Goal: Task Accomplishment & Management: Manage account settings

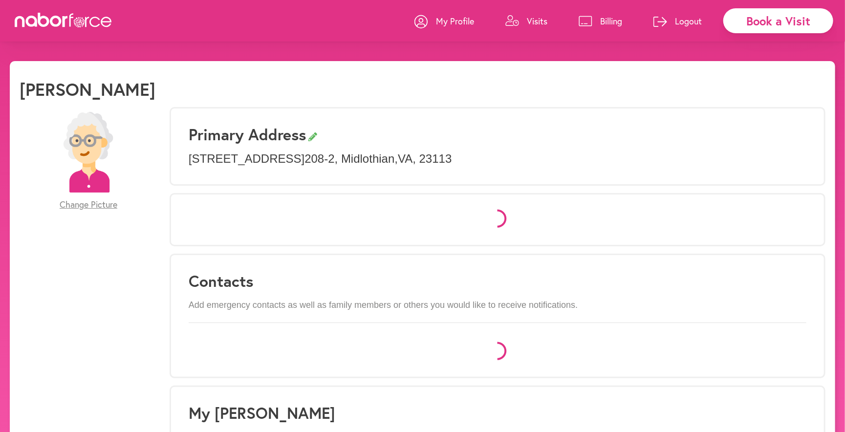
select select "*"
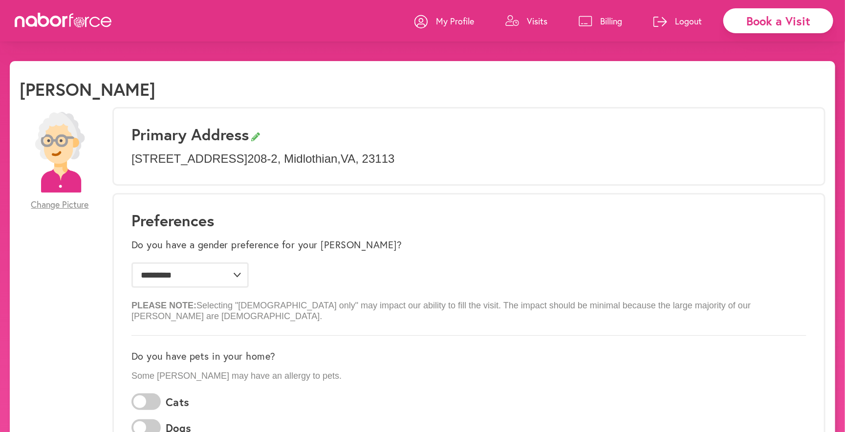
click at [587, 24] on icon at bounding box center [585, 21] width 13 height 10
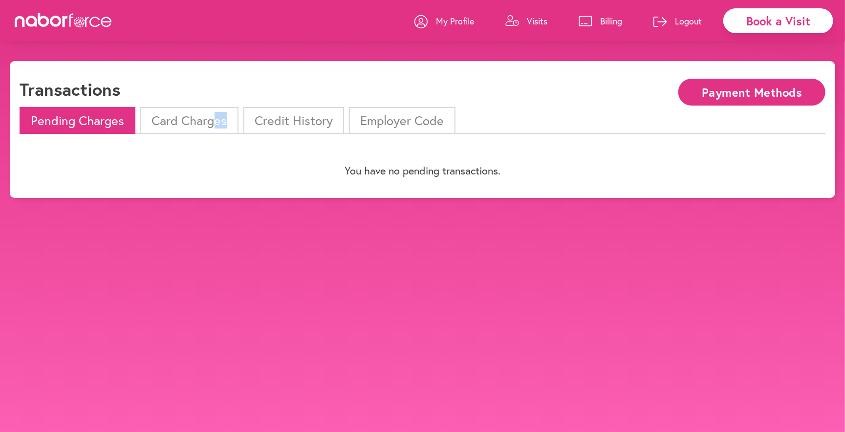
click at [212, 128] on li "Card Charges" at bounding box center [189, 120] width 98 height 27
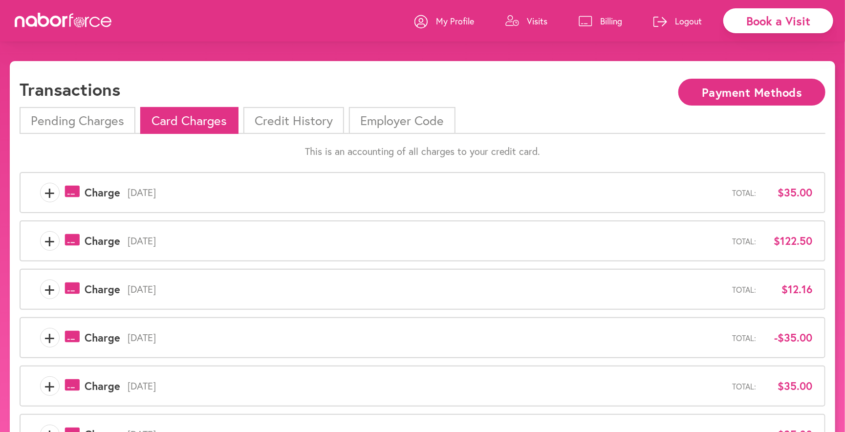
click at [195, 235] on span "[DATE]" at bounding box center [426, 241] width 612 height 12
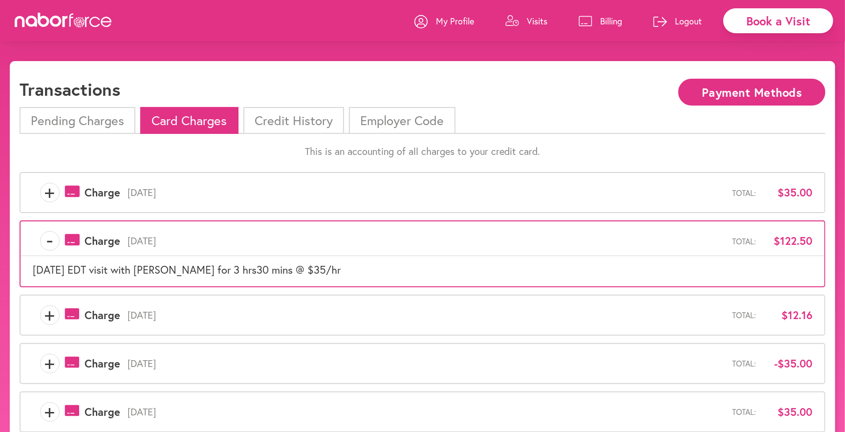
click at [181, 281] on div "- payments-outline-icon-pink Created with Sketch. Charge [DATE] Total: $122.50 …" at bounding box center [423, 253] width 806 height 66
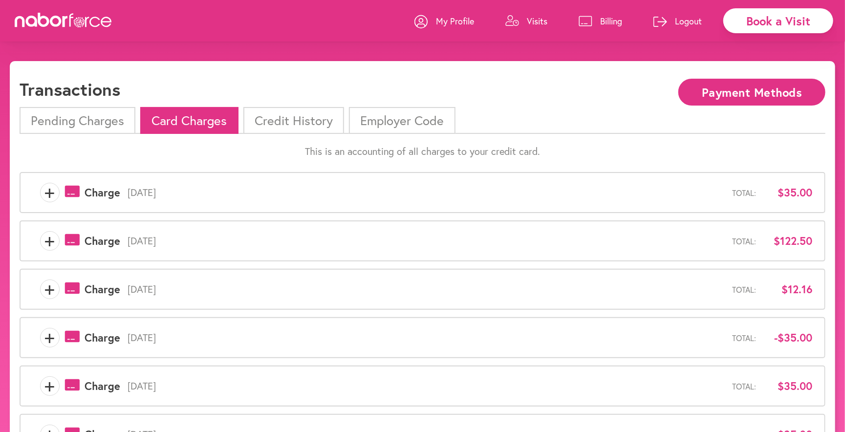
click at [173, 290] on span "[DATE]" at bounding box center [426, 289] width 612 height 12
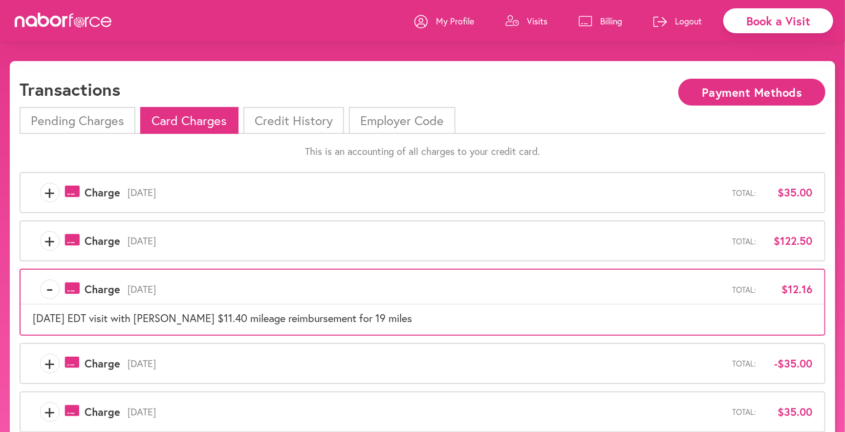
click at [135, 250] on div "+ payments-outline-icon-pink Created with Sketch. Charge [DATE] Total: $122.50" at bounding box center [423, 240] width 806 height 41
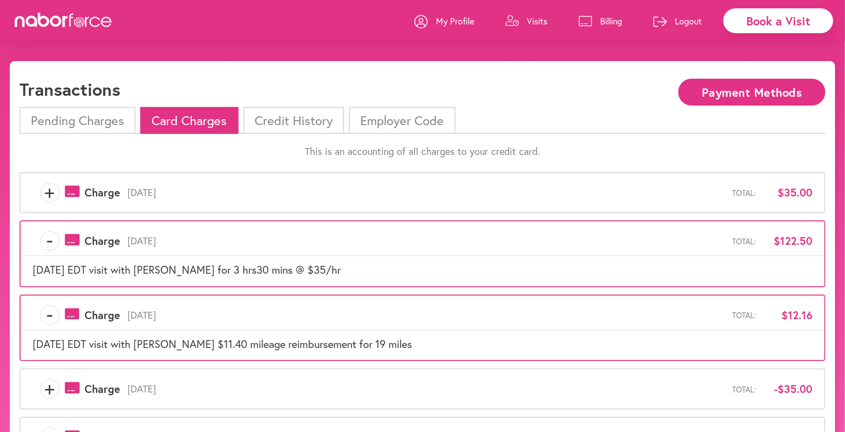
click at [152, 193] on span "[DATE]" at bounding box center [426, 193] width 612 height 12
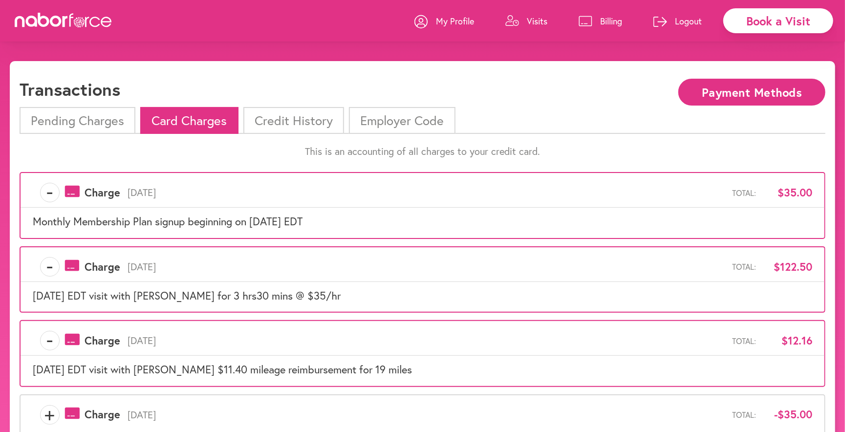
click at [596, 28] on link "Billing" at bounding box center [599, 20] width 43 height 29
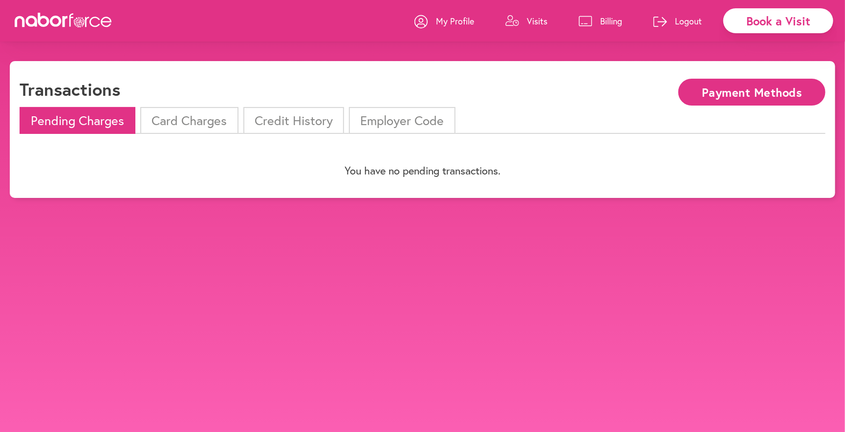
click at [299, 123] on li "Credit History" at bounding box center [293, 120] width 101 height 27
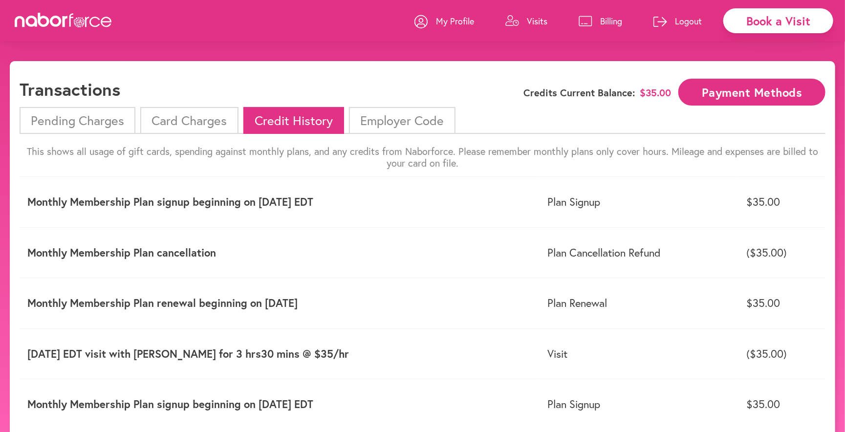
click at [410, 118] on li "Employer Code" at bounding box center [402, 120] width 106 height 27
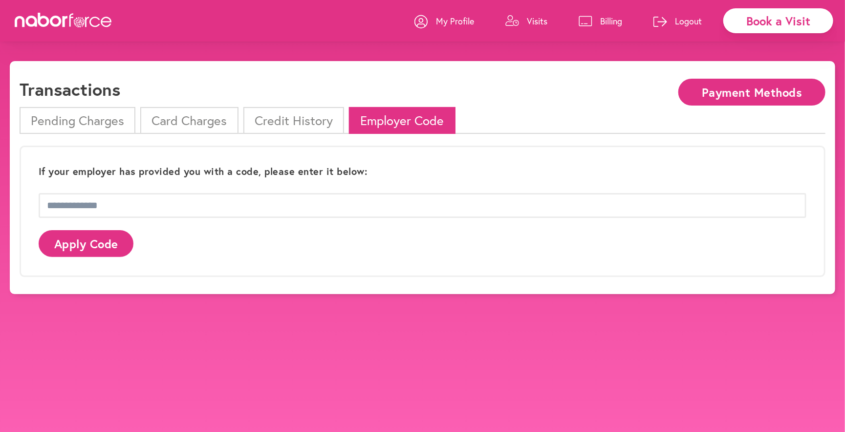
click at [200, 128] on li "Card Charges" at bounding box center [189, 120] width 98 height 27
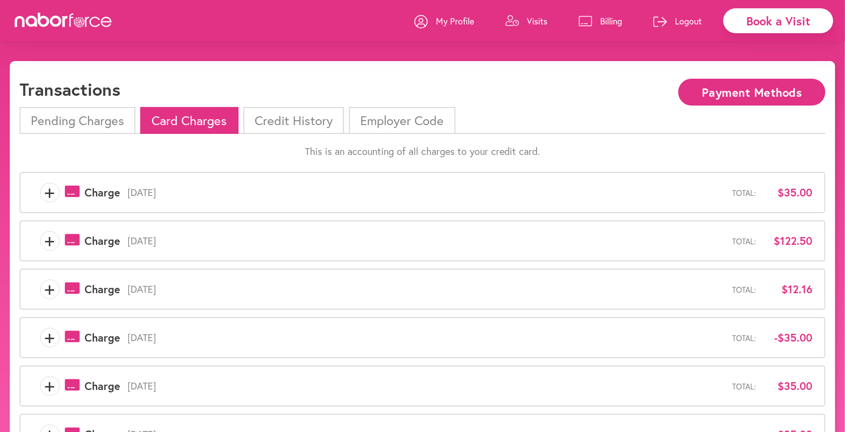
click at [105, 122] on li "Pending Charges" at bounding box center [78, 120] width 116 height 27
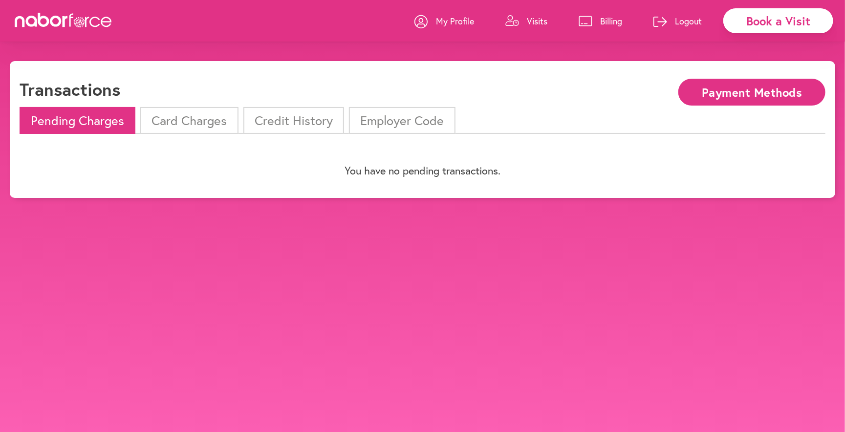
click at [168, 118] on li "Card Charges" at bounding box center [189, 120] width 98 height 27
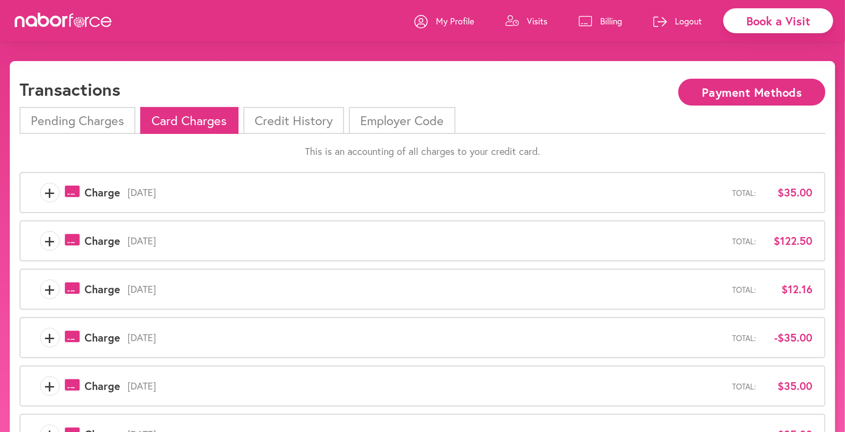
click at [450, 18] on p "My Profile" at bounding box center [455, 21] width 38 height 12
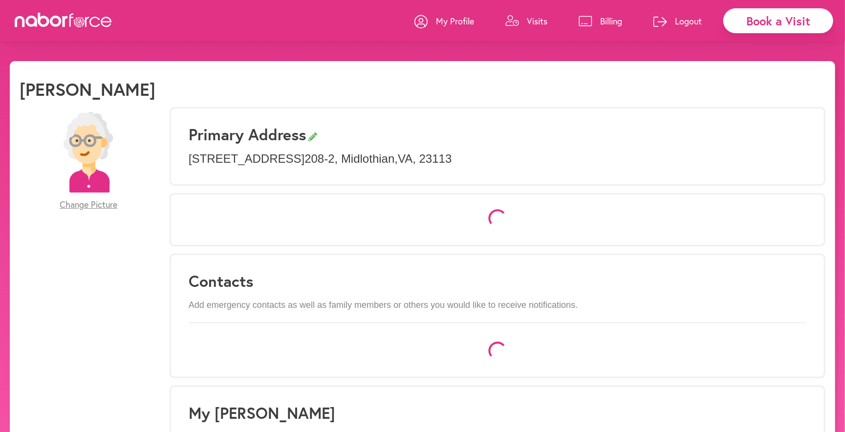
select select "*"
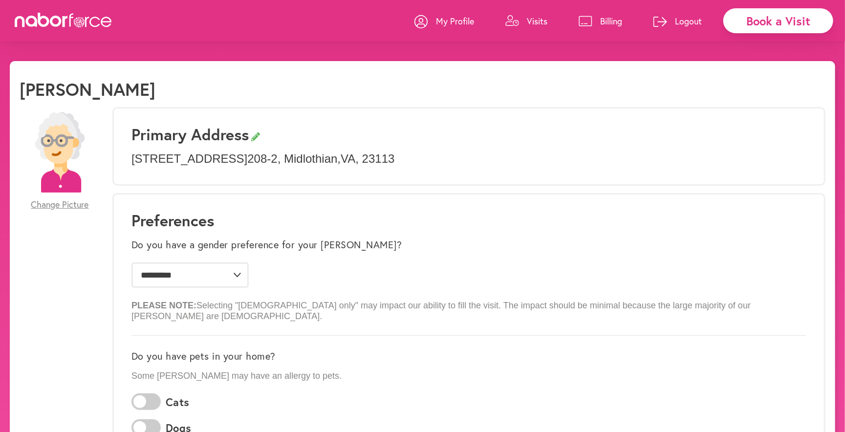
click at [536, 19] on p "Visits" at bounding box center [537, 21] width 21 height 12
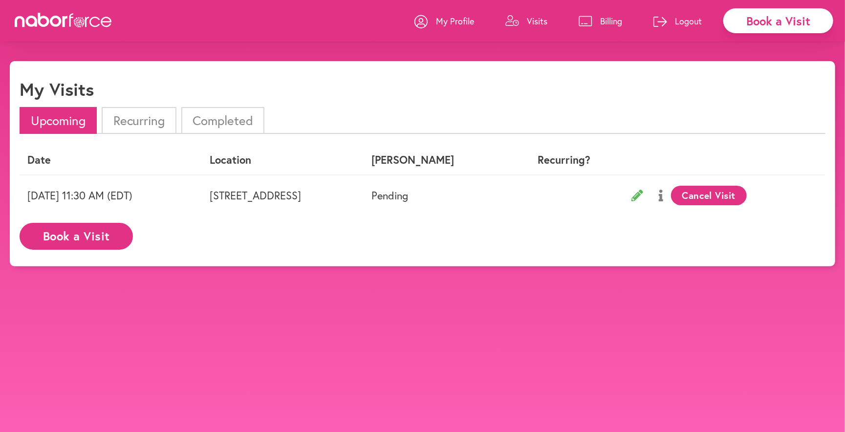
click at [217, 126] on li "Completed" at bounding box center [222, 120] width 83 height 27
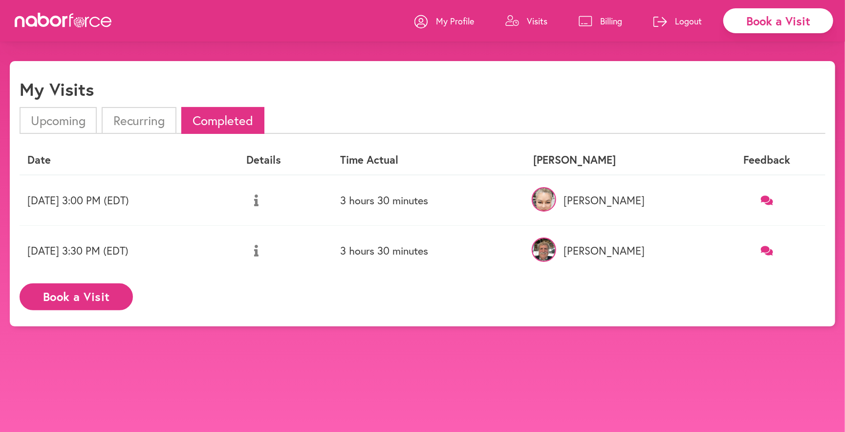
click at [181, 202] on td "[DATE] 3:00 PM (EDT)" at bounding box center [129, 200] width 219 height 51
click at [258, 194] on icon at bounding box center [256, 200] width 4 height 12
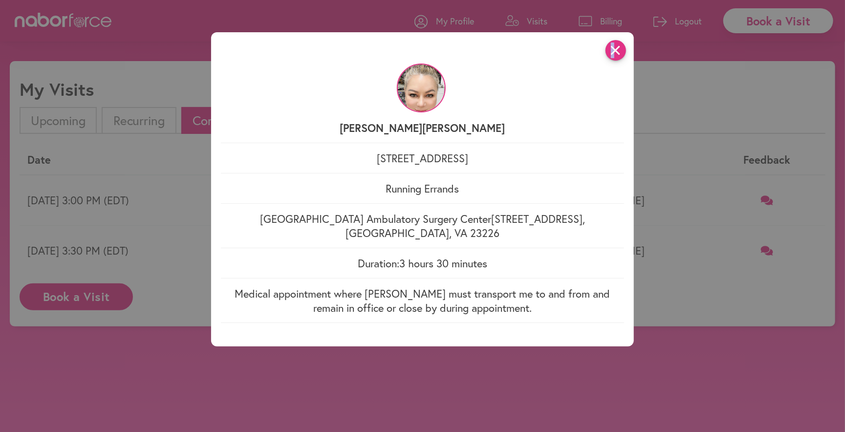
click at [613, 43] on icon "close" at bounding box center [615, 50] width 21 height 21
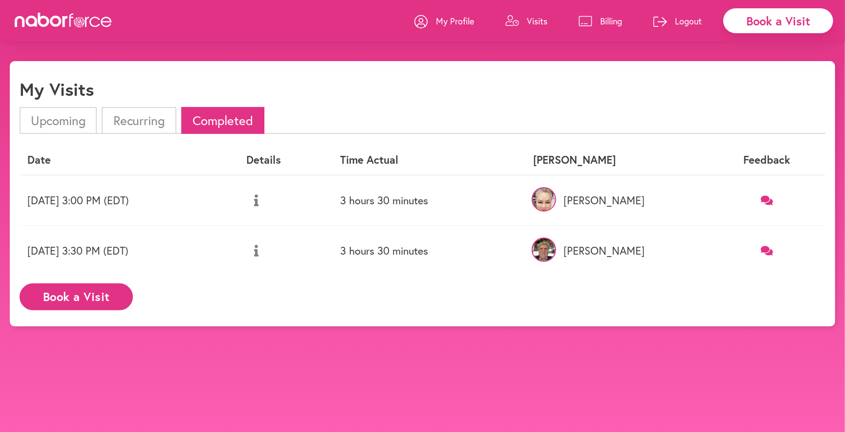
click at [459, 22] on p "My Profile" at bounding box center [455, 21] width 38 height 12
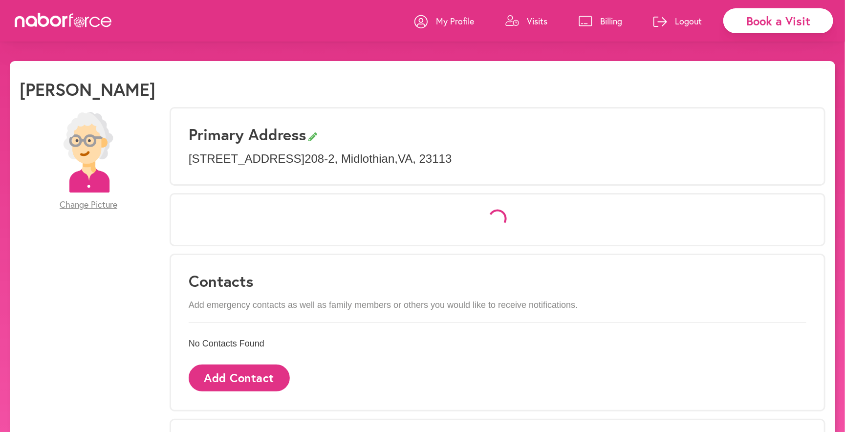
select select "*"
